Goal: Navigation & Orientation: Find specific page/section

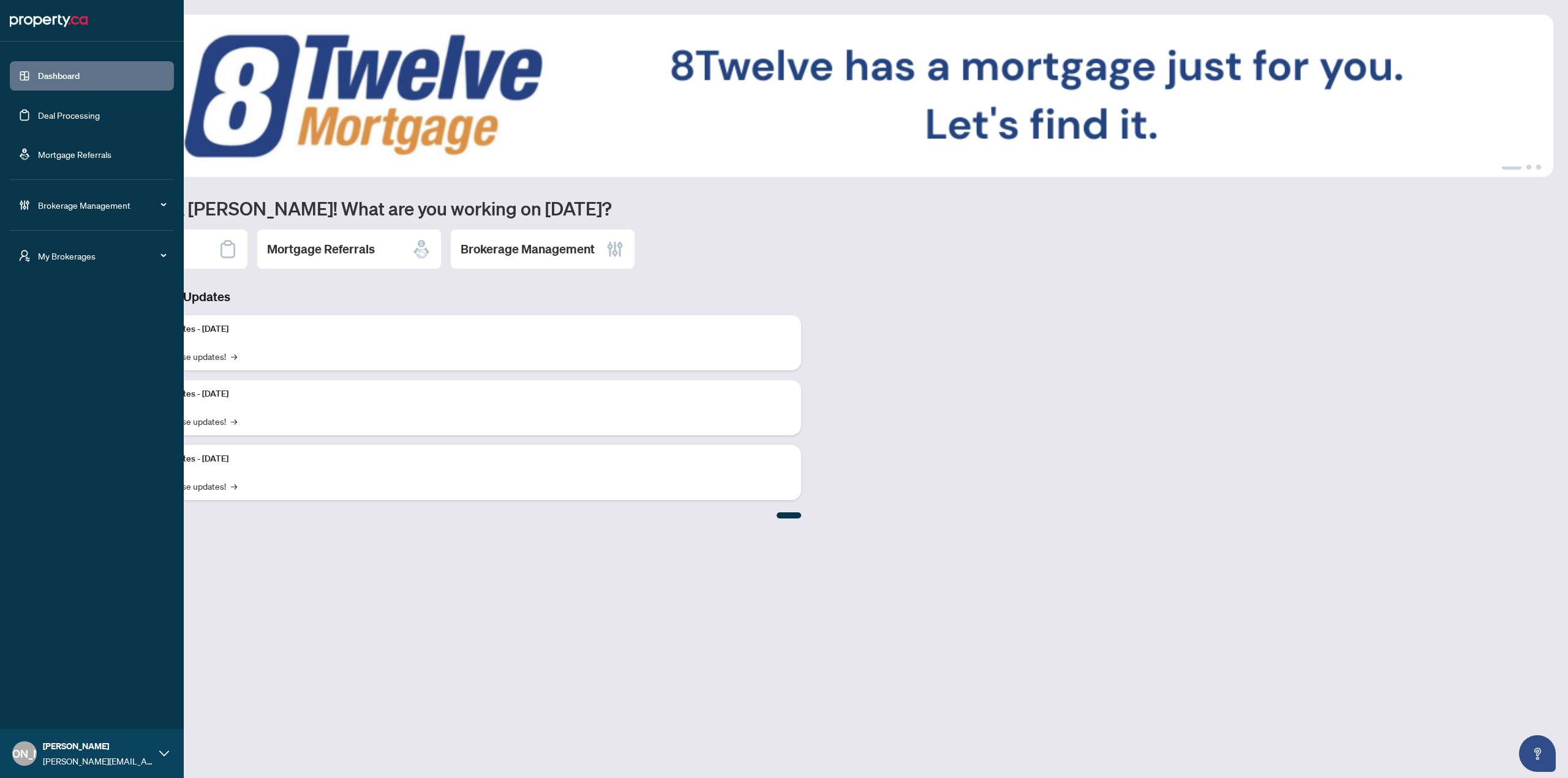
click at [72, 245] on div "My Brokerages" at bounding box center [91, 256] width 164 height 30
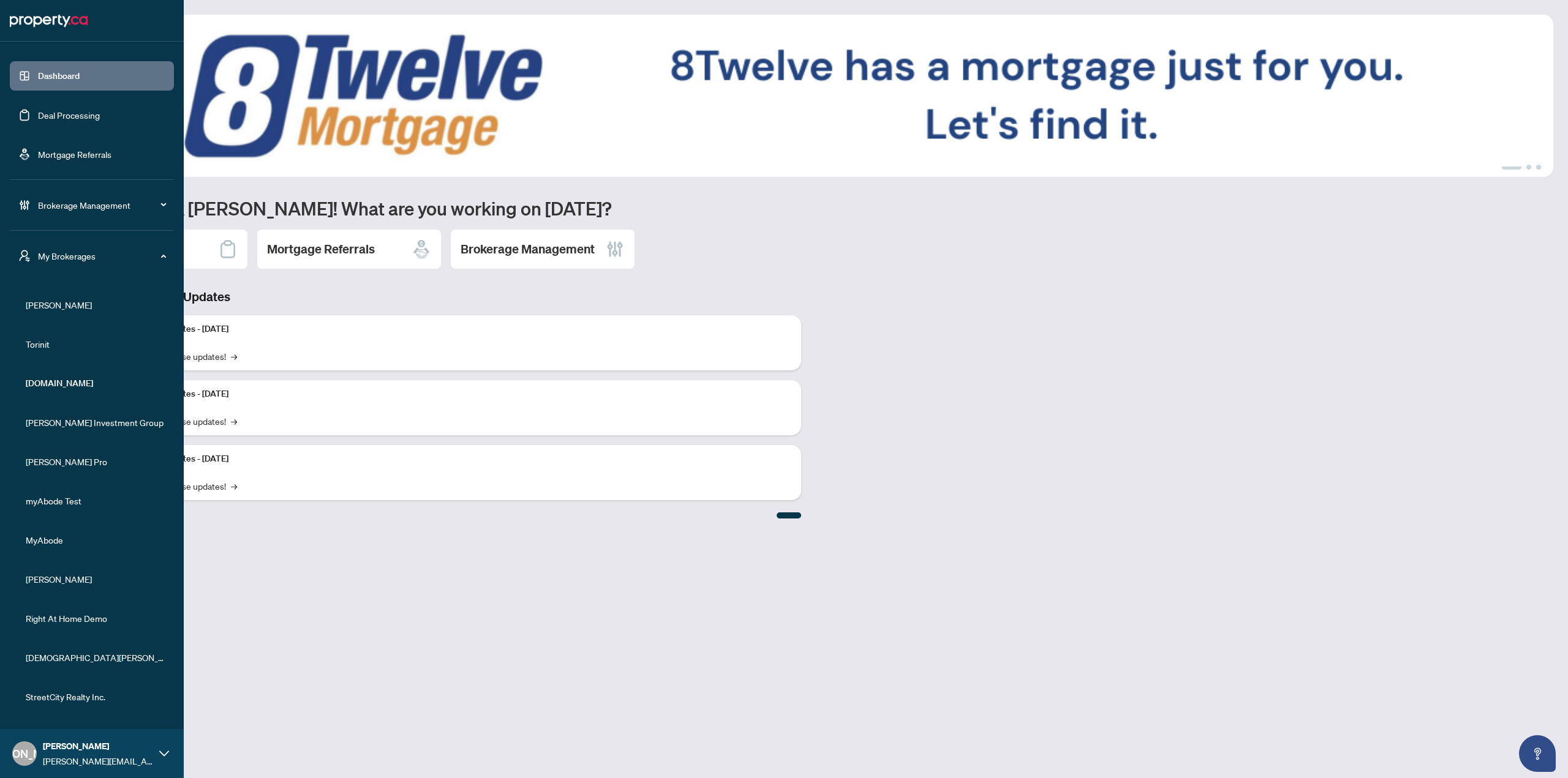
click at [55, 301] on span "[PERSON_NAME]" at bounding box center [96, 305] width 140 height 13
